Goal: Task Accomplishment & Management: Manage account settings

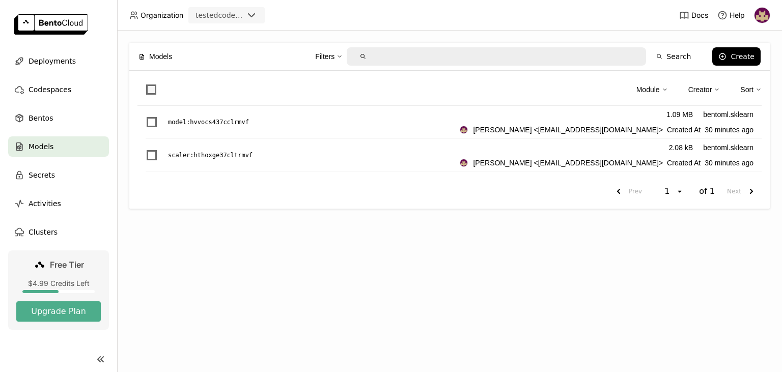
click at [150, 85] on span at bounding box center [151, 90] width 10 height 10
click at [145, 84] on input "checkbox" at bounding box center [145, 84] width 0 height 0
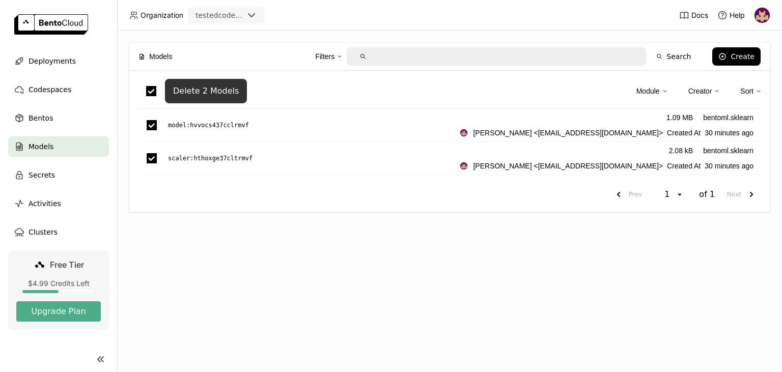
click at [219, 88] on div "Delete 2 Models" at bounding box center [206, 91] width 66 height 10
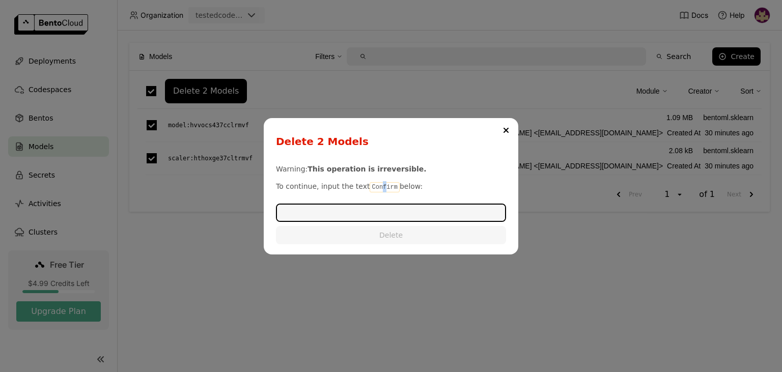
click at [374, 190] on code "Confirm" at bounding box center [385, 187] width 30 height 10
click at [370, 210] on input "dialog" at bounding box center [391, 213] width 228 height 16
paste input "Confirm"
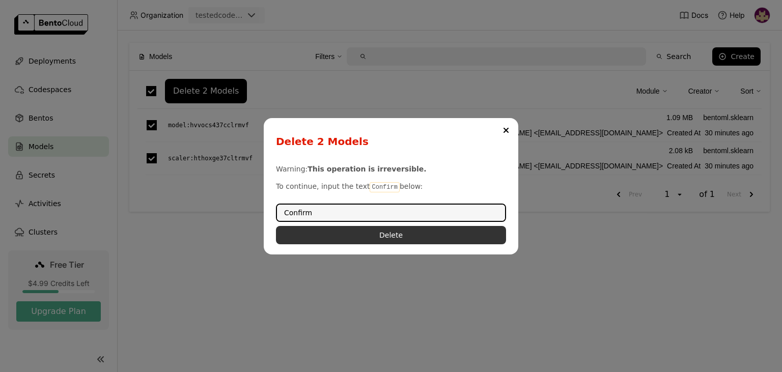
type input "Confirm"
click at [375, 242] on button "Delete" at bounding box center [391, 235] width 230 height 18
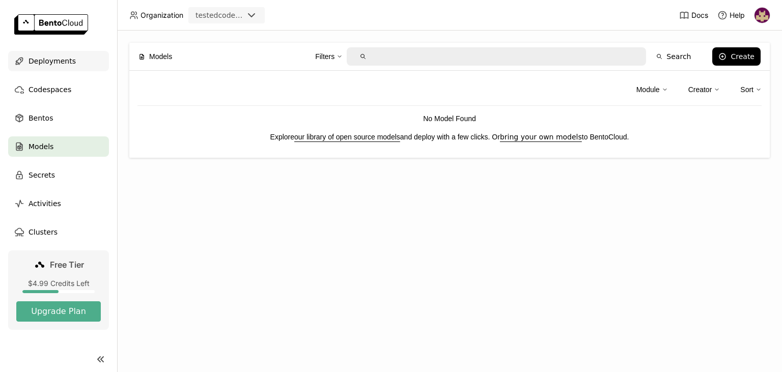
click at [64, 62] on span "Deployments" at bounding box center [52, 61] width 47 height 12
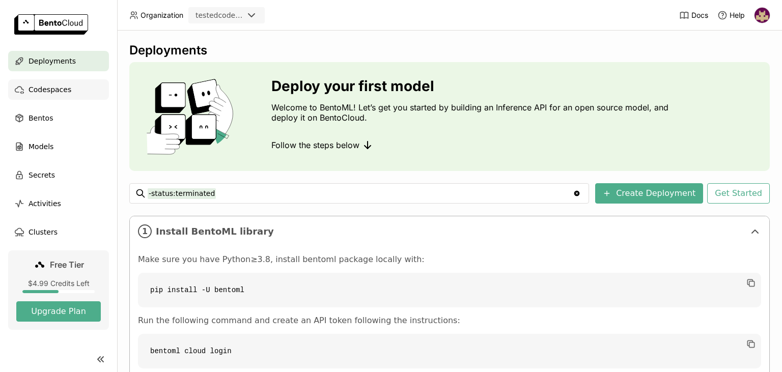
click at [63, 89] on span "Codespaces" at bounding box center [50, 90] width 43 height 12
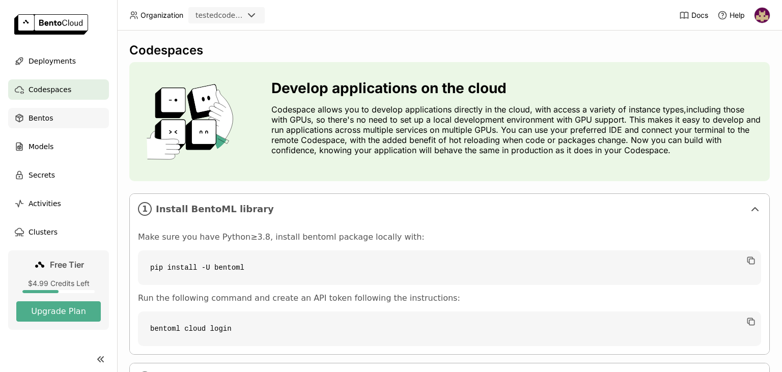
click at [58, 121] on div "Bentos" at bounding box center [58, 118] width 101 height 20
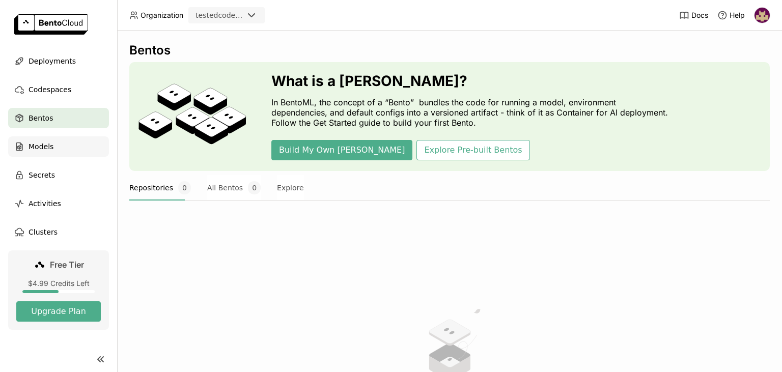
click at [58, 148] on div "Models" at bounding box center [58, 146] width 101 height 20
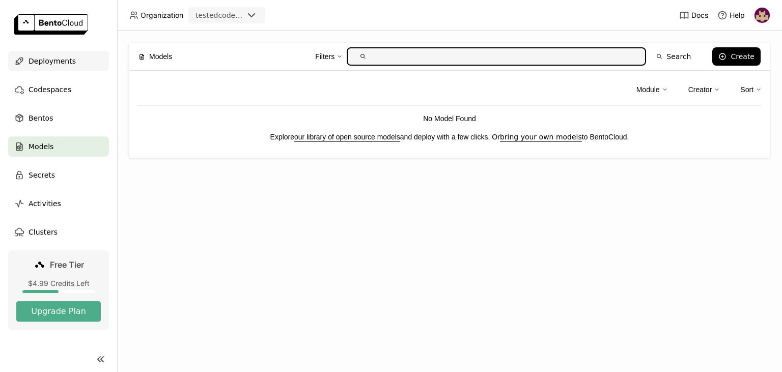
click at [61, 56] on span "Deployments" at bounding box center [52, 61] width 47 height 12
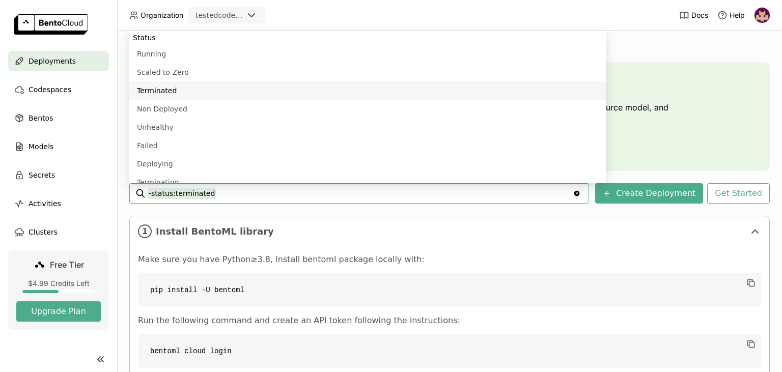
click at [86, 62] on div "Deployments" at bounding box center [58, 61] width 101 height 20
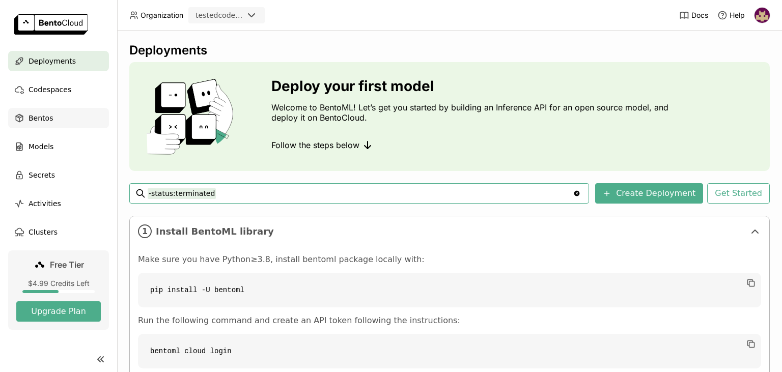
click at [54, 119] on div "Bentos" at bounding box center [58, 118] width 101 height 20
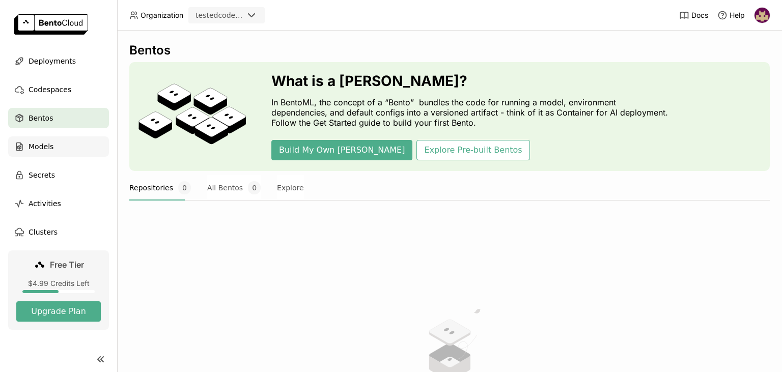
click at [54, 148] on div "Models" at bounding box center [58, 146] width 101 height 20
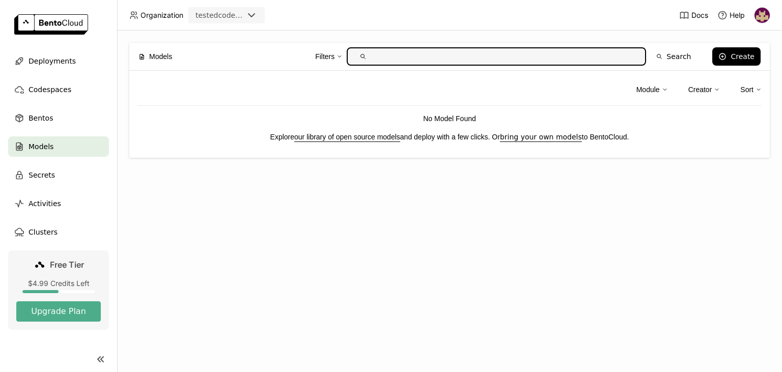
click at [45, 149] on span "Models" at bounding box center [41, 147] width 25 height 12
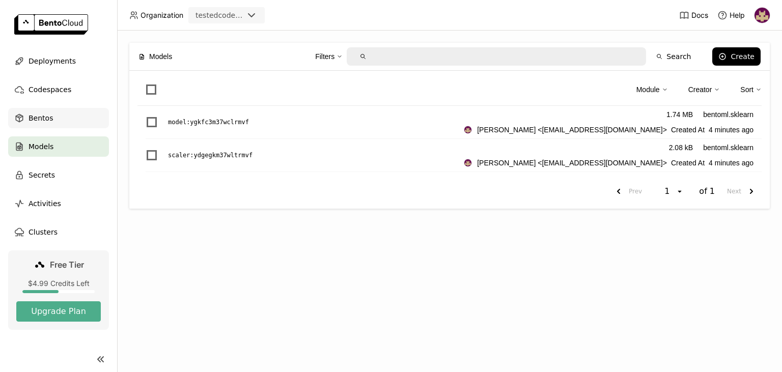
click at [38, 115] on span "Bentos" at bounding box center [41, 118] width 24 height 12
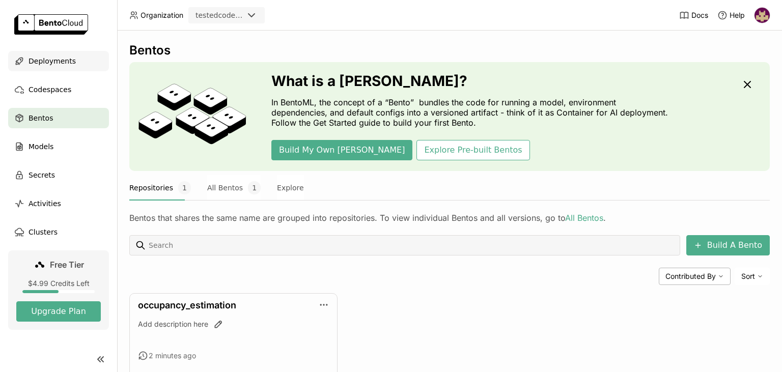
click at [65, 60] on span "Deployments" at bounding box center [52, 61] width 47 height 12
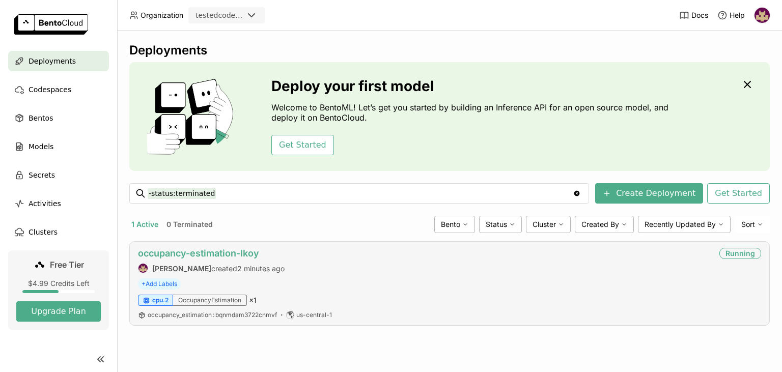
click at [228, 252] on link "occupancy-estimation-lkoy" at bounding box center [198, 253] width 121 height 11
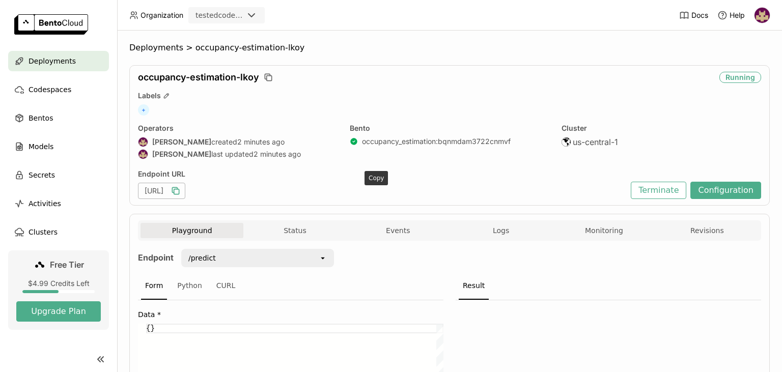
click at [181, 188] on icon "button" at bounding box center [176, 191] width 10 height 10
click at [60, 120] on div "Bentos" at bounding box center [58, 118] width 101 height 20
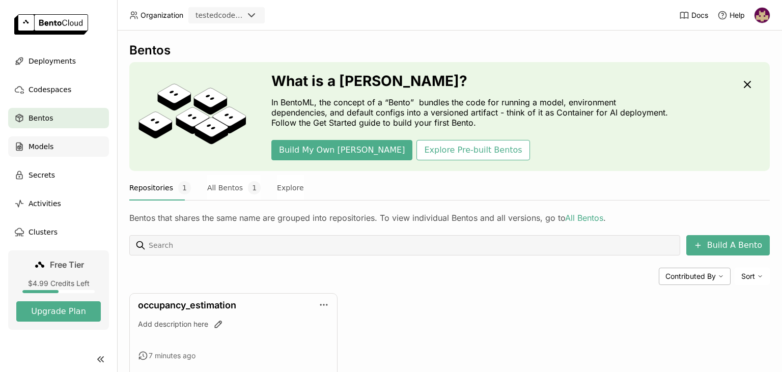
click at [47, 144] on span "Models" at bounding box center [41, 147] width 25 height 12
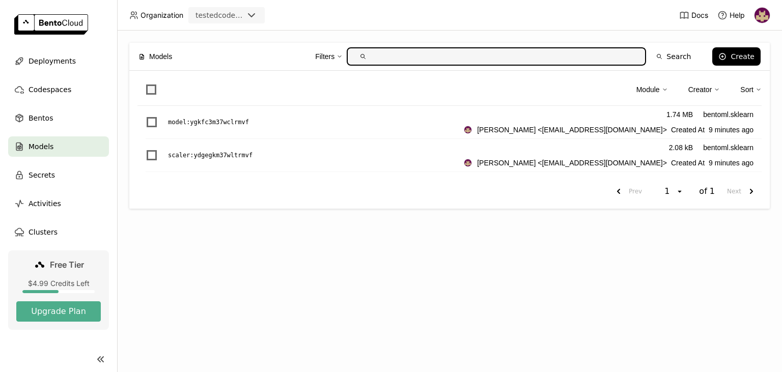
click at [153, 87] on span at bounding box center [151, 90] width 10 height 10
click at [145, 84] on input "checkbox" at bounding box center [145, 84] width 0 height 0
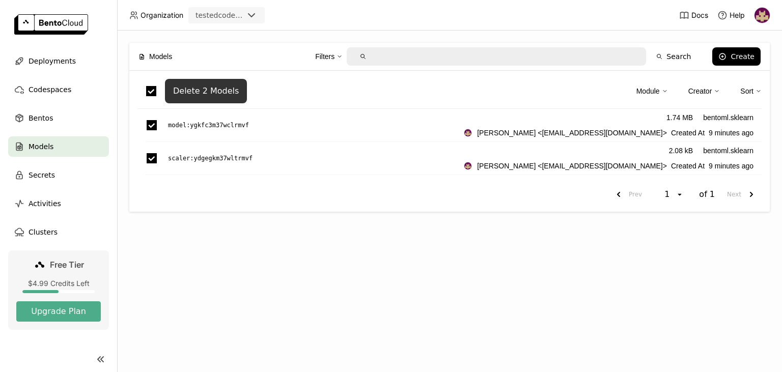
click at [224, 90] on div "Delete 2 Models" at bounding box center [206, 91] width 66 height 10
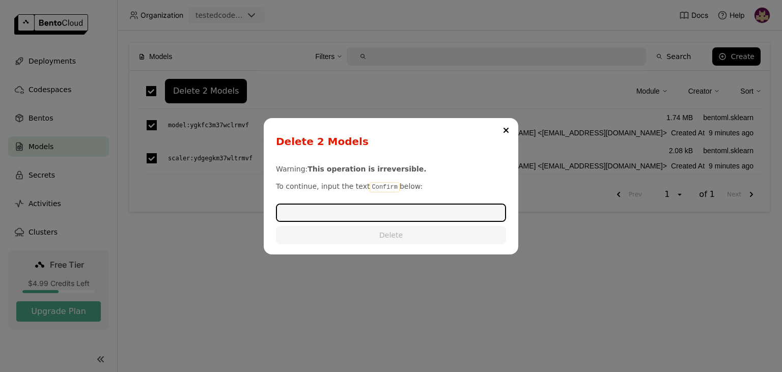
click at [372, 185] on code "Confirm" at bounding box center [385, 187] width 30 height 10
click at [372, 184] on code "Confirm" at bounding box center [385, 187] width 30 height 10
copy p "Confirm"
click at [393, 212] on input "dialog" at bounding box center [391, 213] width 228 height 16
paste input "Confirm"
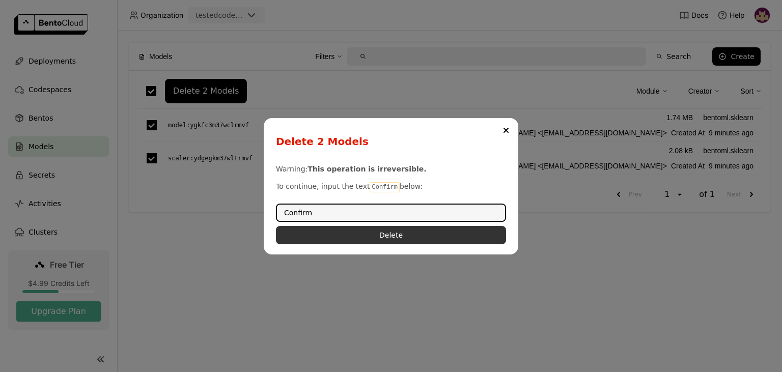
type input "Confirm"
click at [380, 237] on button "Delete" at bounding box center [391, 235] width 230 height 18
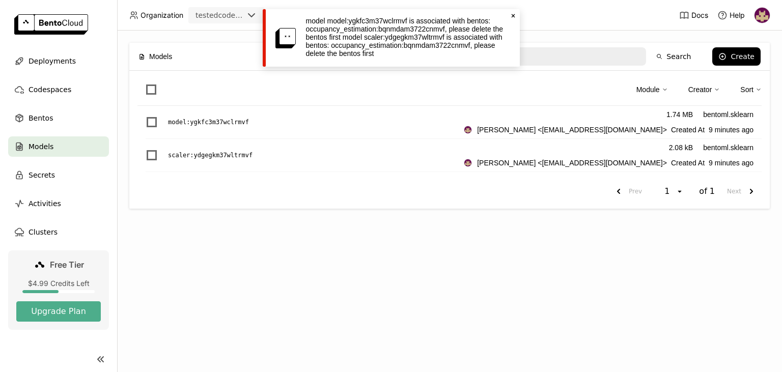
click at [516, 13] on icon "Close" at bounding box center [513, 16] width 8 height 8
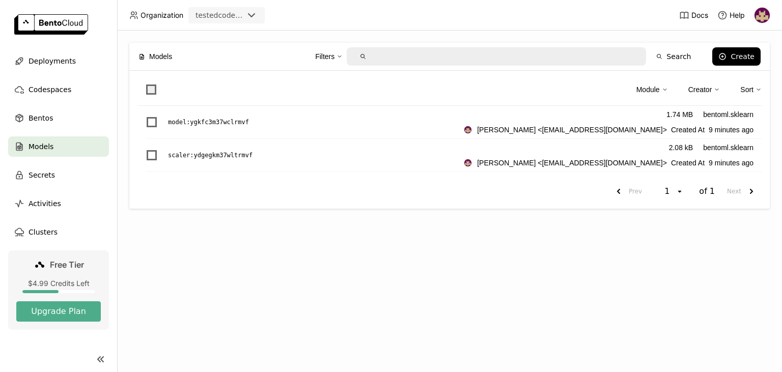
click at [152, 90] on span at bounding box center [151, 90] width 10 height 10
click at [145, 84] on input "checkbox" at bounding box center [145, 84] width 0 height 0
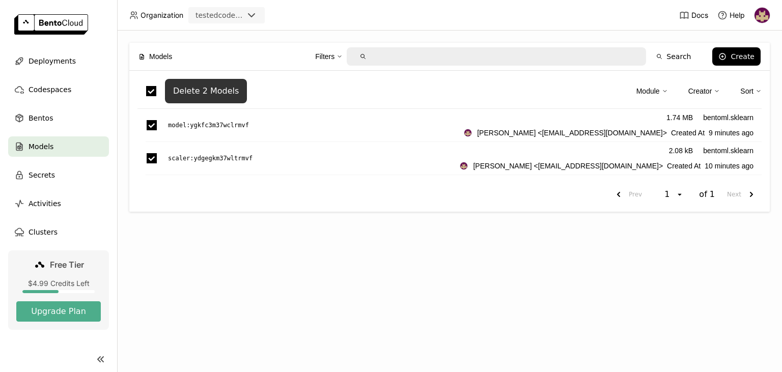
click at [217, 94] on div "Delete 2 Models" at bounding box center [206, 91] width 66 height 10
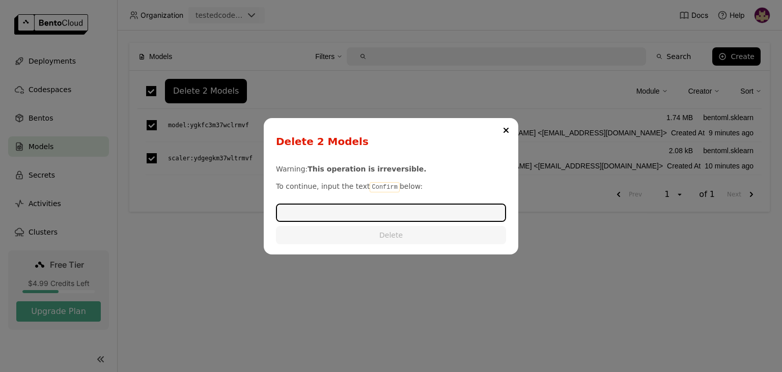
click at [372, 215] on input "dialog" at bounding box center [391, 213] width 228 height 16
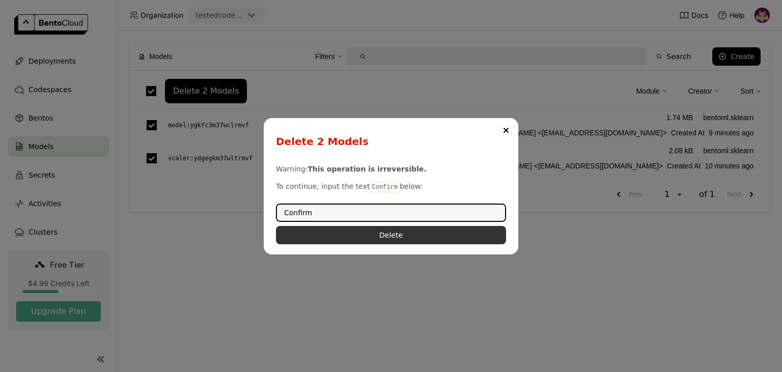
type input "Confirm"
click at [374, 232] on button "Delete" at bounding box center [391, 235] width 230 height 18
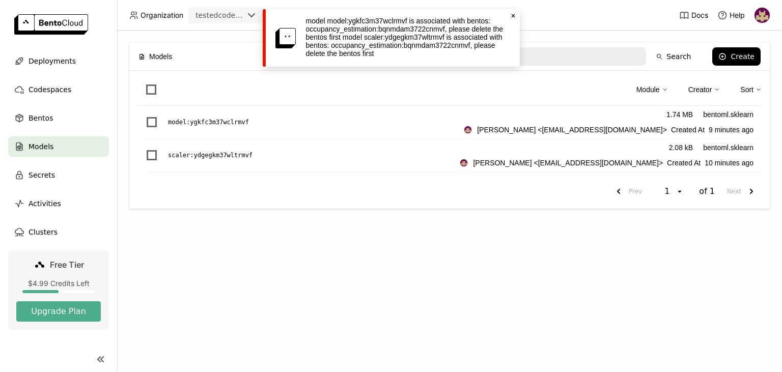
click at [514, 14] on icon "Close" at bounding box center [513, 16] width 8 height 8
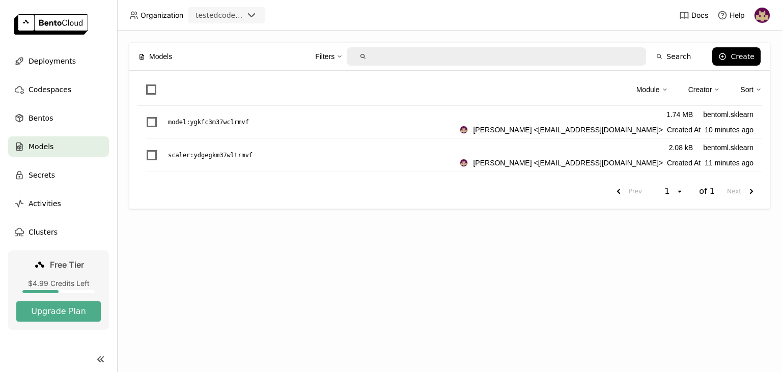
click at [761, 17] on img at bounding box center [762, 15] width 15 height 15
click at [582, 24] on header "Organization testedcodeployment Docs Help" at bounding box center [391, 15] width 782 height 31
